Goal: Task Accomplishment & Management: Manage account settings

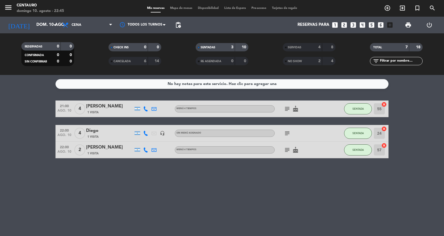
click at [292, 111] on icon "cake" at bounding box center [295, 108] width 7 height 7
click at [294, 148] on icon "cake" at bounding box center [295, 149] width 7 height 7
click at [47, 26] on input "dom. 10 ago." at bounding box center [60, 25] width 53 height 11
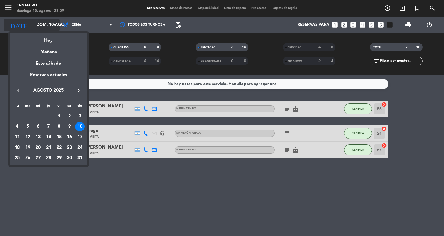
click at [49, 37] on div "Hoy" at bounding box center [49, 38] width 78 height 11
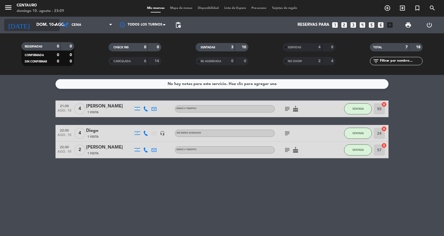
click at [49, 29] on input "dom. 10 ago." at bounding box center [60, 25] width 53 height 11
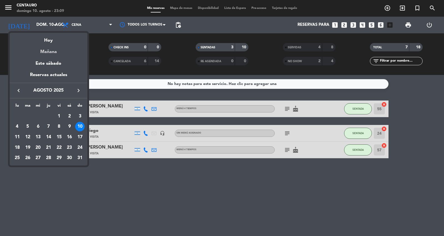
click at [49, 49] on div "Mañana" at bounding box center [49, 49] width 78 height 11
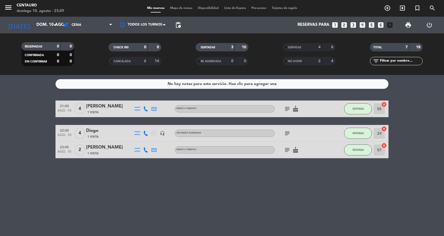
type input "lun. 11 ago."
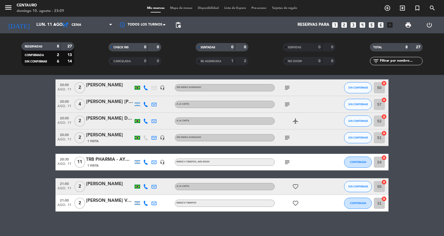
scroll to position [49, 0]
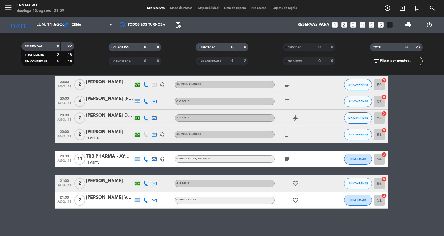
click at [281, 99] on div "subject" at bounding box center [299, 101] width 50 height 16
click at [286, 103] on icon "subject" at bounding box center [287, 101] width 7 height 7
click at [286, 104] on div at bounding box center [288, 105] width 4 height 2
click at [284, 135] on icon "subject" at bounding box center [287, 134] width 7 height 7
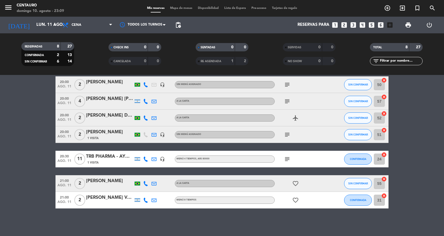
click at [282, 137] on div "subject" at bounding box center [299, 134] width 50 height 16
click at [292, 133] on div "subject" at bounding box center [299, 134] width 50 height 16
click at [288, 133] on icon "subject" at bounding box center [287, 134] width 7 height 7
click at [287, 157] on icon "subject" at bounding box center [287, 159] width 7 height 7
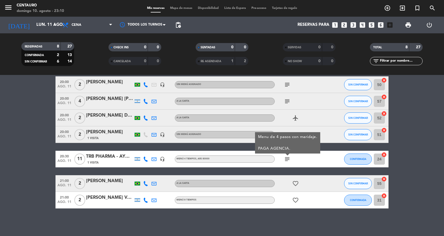
click at [287, 157] on icon "subject" at bounding box center [287, 159] width 7 height 7
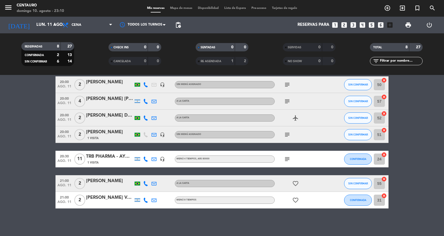
drag, startPoint x: 289, startPoint y: 179, endPoint x: 292, endPoint y: 179, distance: 3.3
click at [289, 178] on div "favorite_border" at bounding box center [299, 183] width 50 height 16
click at [292, 180] on icon "favorite_border" at bounding box center [295, 183] width 7 height 7
click at [297, 198] on icon "favorite_border" at bounding box center [295, 200] width 7 height 7
click at [292, 181] on icon "favorite_border" at bounding box center [295, 183] width 7 height 7
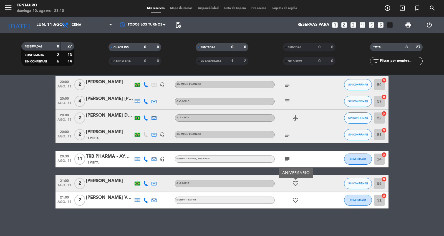
click at [292, 181] on icon "favorite_border" at bounding box center [295, 183] width 7 height 7
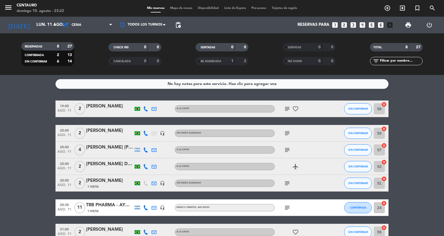
click at [185, 9] on span "Mapa de mesas" at bounding box center [181, 8] width 28 height 3
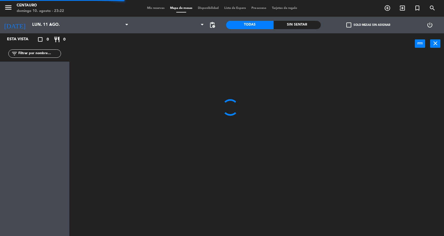
click at [154, 9] on span "Mis reservas" at bounding box center [155, 8] width 23 height 3
